Goal: Book appointment/travel/reservation

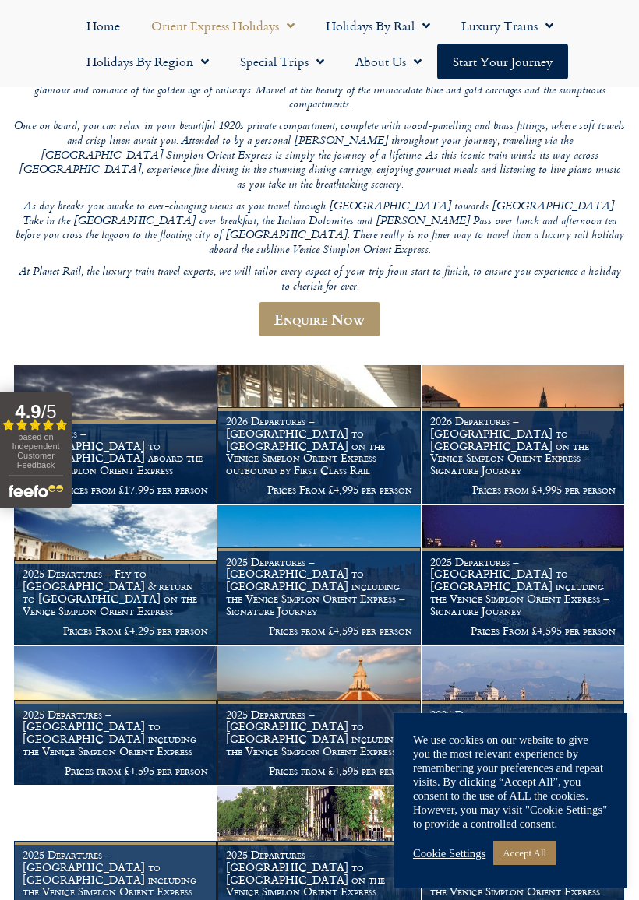
scroll to position [252, 0]
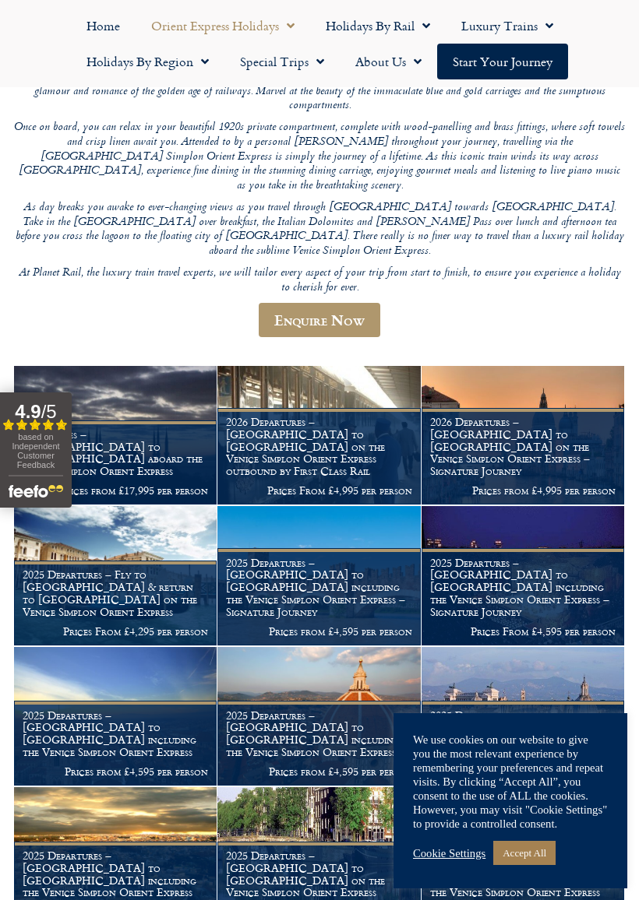
click at [507, 793] on link "Accept All" at bounding box center [524, 853] width 62 height 24
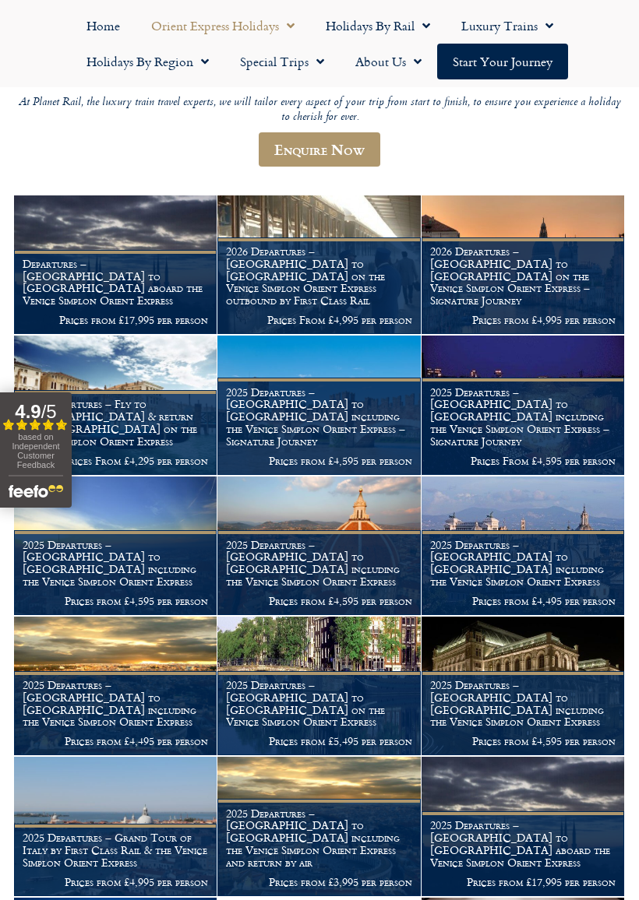
scroll to position [422, 0]
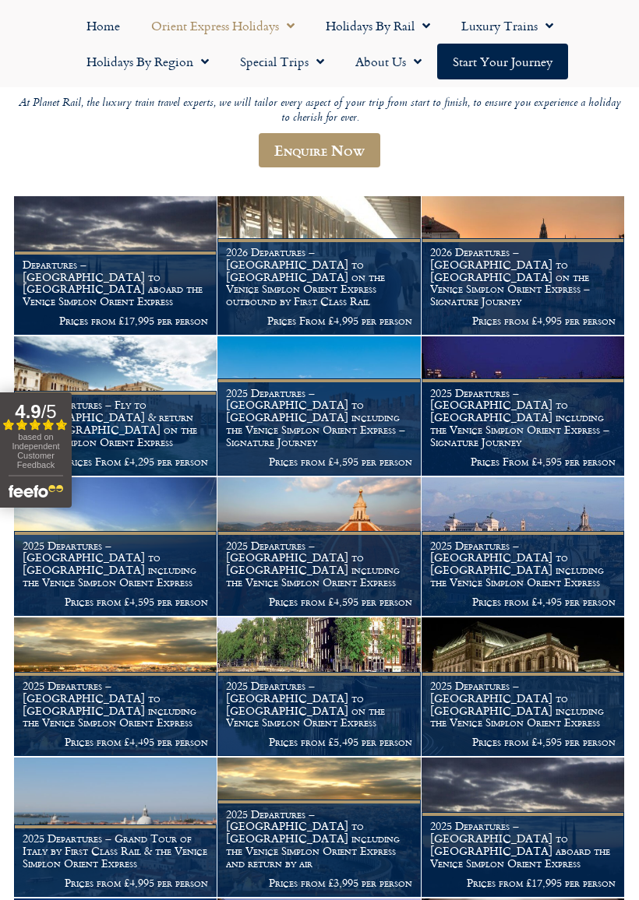
click at [476, 540] on h1 "2025 Departures – [GEOGRAPHIC_DATA] to [GEOGRAPHIC_DATA] including the Venice S…" at bounding box center [522, 564] width 185 height 49
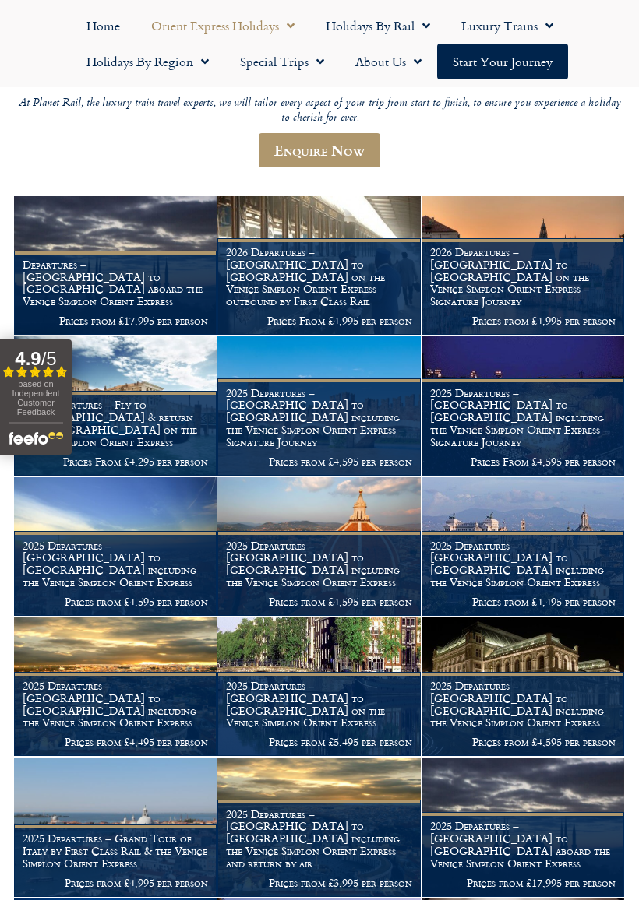
click at [477, 477] on img at bounding box center [522, 546] width 202 height 139
click at [471, 540] on h1 "2025 Departures – [GEOGRAPHIC_DATA] to [GEOGRAPHIC_DATA] including the Venice S…" at bounding box center [522, 564] width 185 height 49
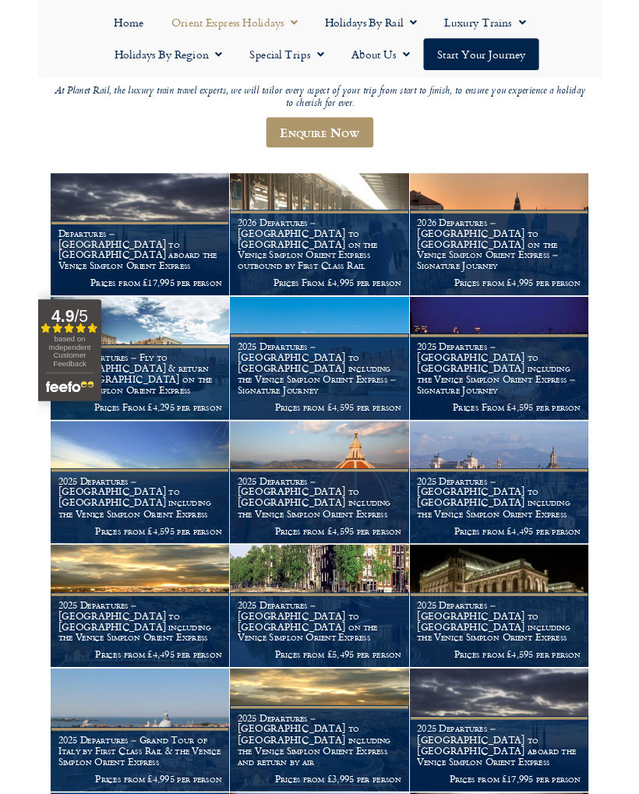
scroll to position [466, 0]
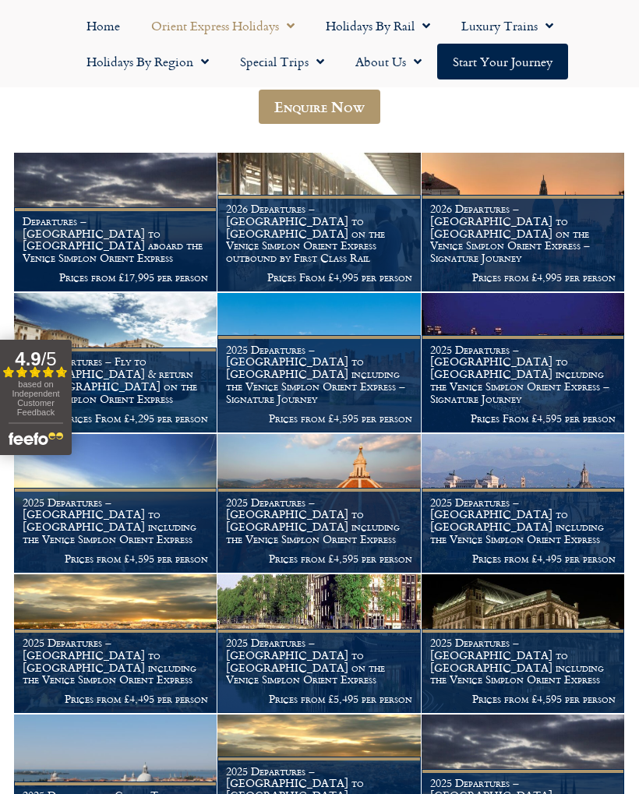
click at [493, 496] on h1 "2025 Departures – [GEOGRAPHIC_DATA] to [GEOGRAPHIC_DATA] including the Venice S…" at bounding box center [522, 520] width 185 height 49
click at [486, 496] on h1 "2025 Departures – [GEOGRAPHIC_DATA] to [GEOGRAPHIC_DATA] including the Venice S…" at bounding box center [522, 520] width 185 height 49
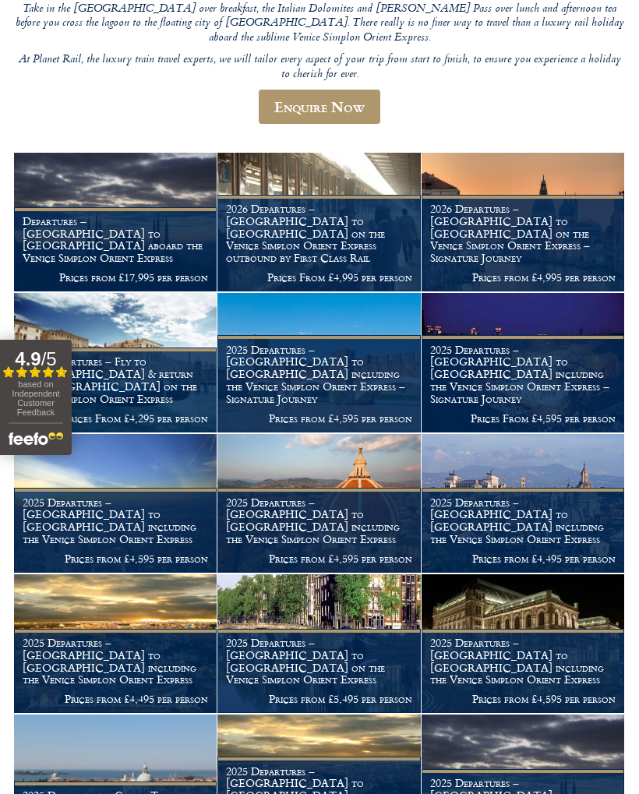
scroll to position [231, 0]
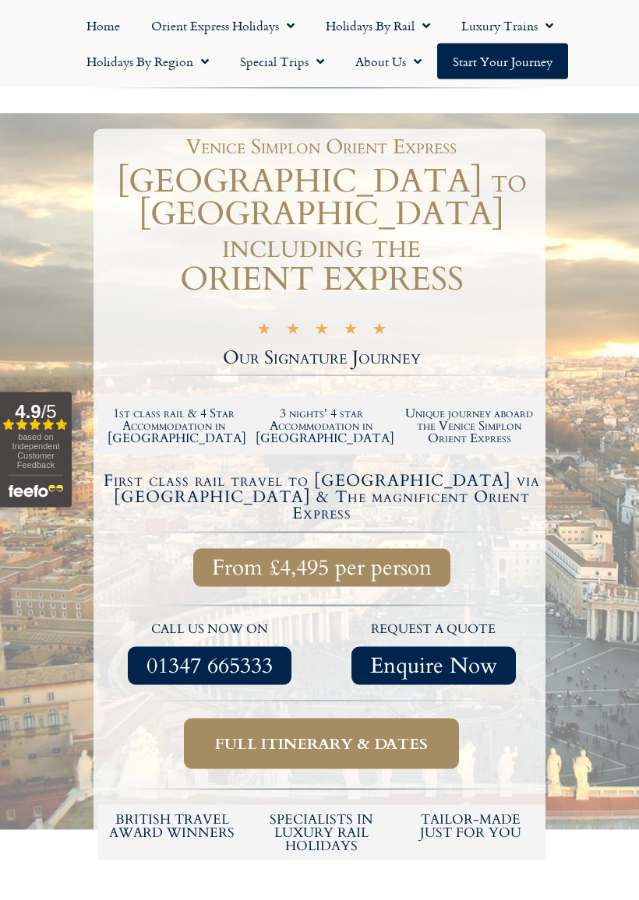
scroll to position [113, 0]
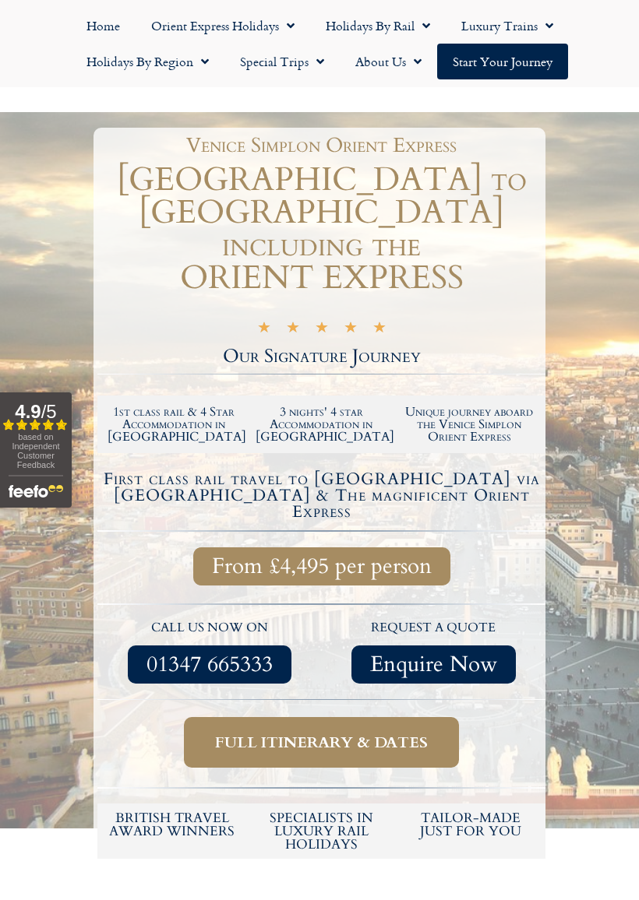
click at [271, 733] on span "Full itinerary & dates" at bounding box center [321, 742] width 213 height 19
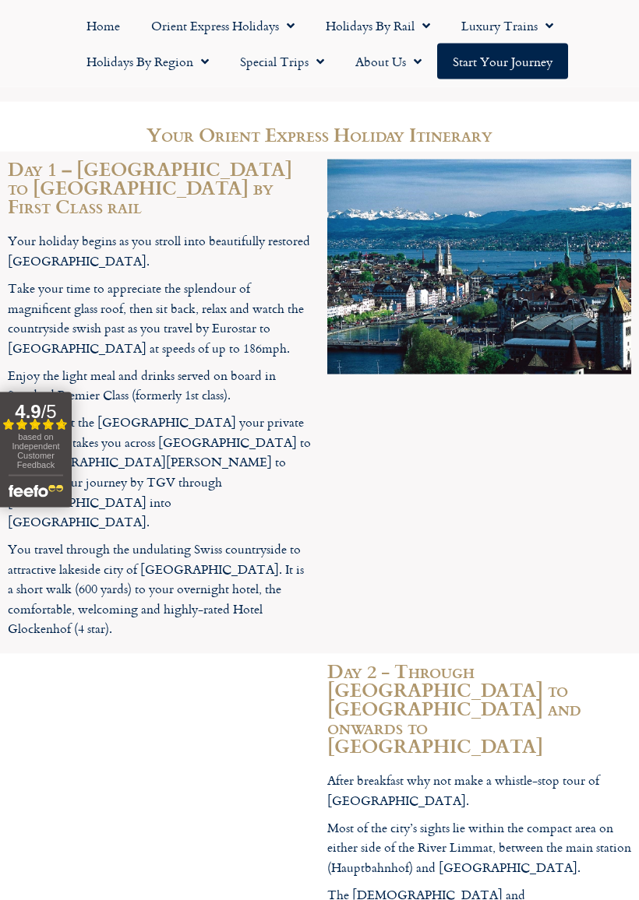
scroll to position [2295, 0]
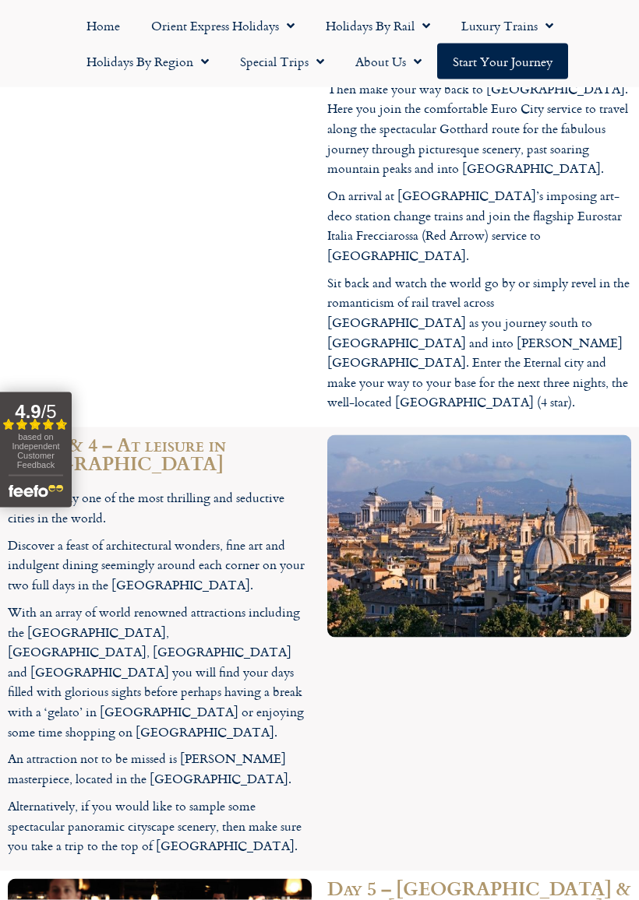
scroll to position [3329, 0]
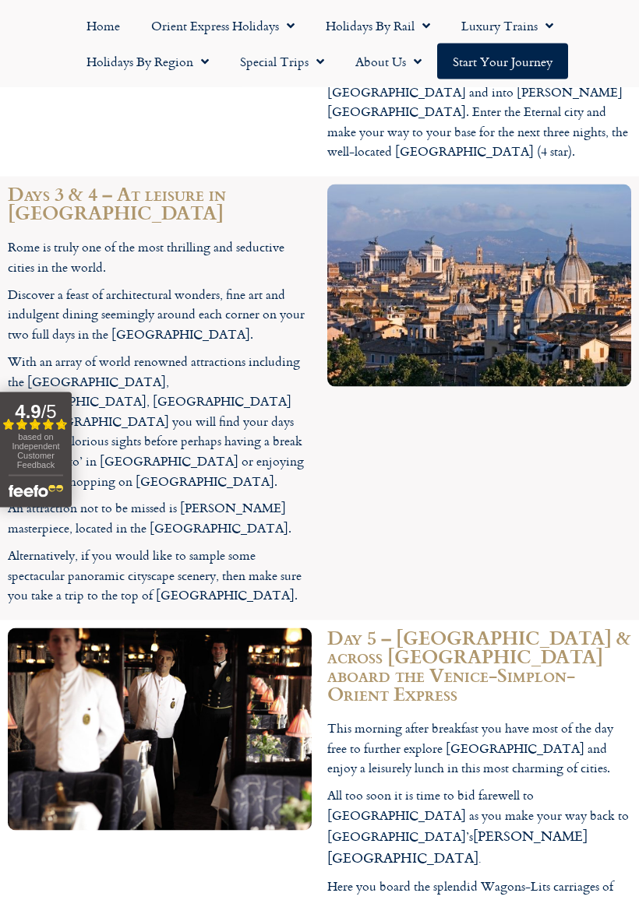
scroll to position [3578, 0]
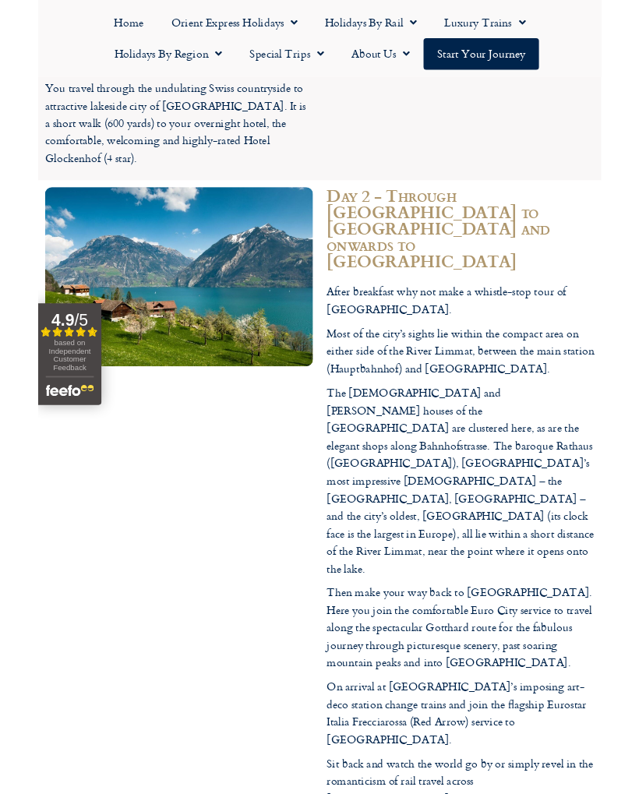
scroll to position [2788, 0]
